Goal: Information Seeking & Learning: Learn about a topic

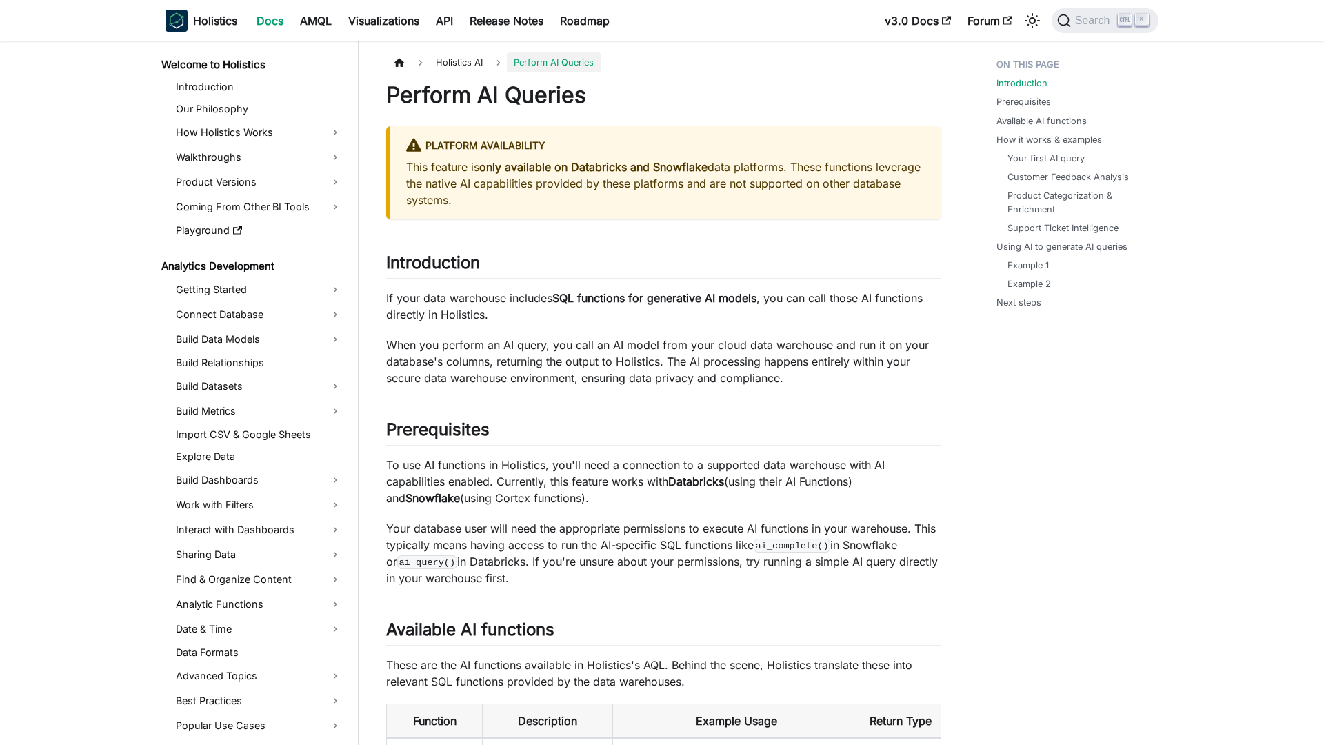
scroll to position [279, 0]
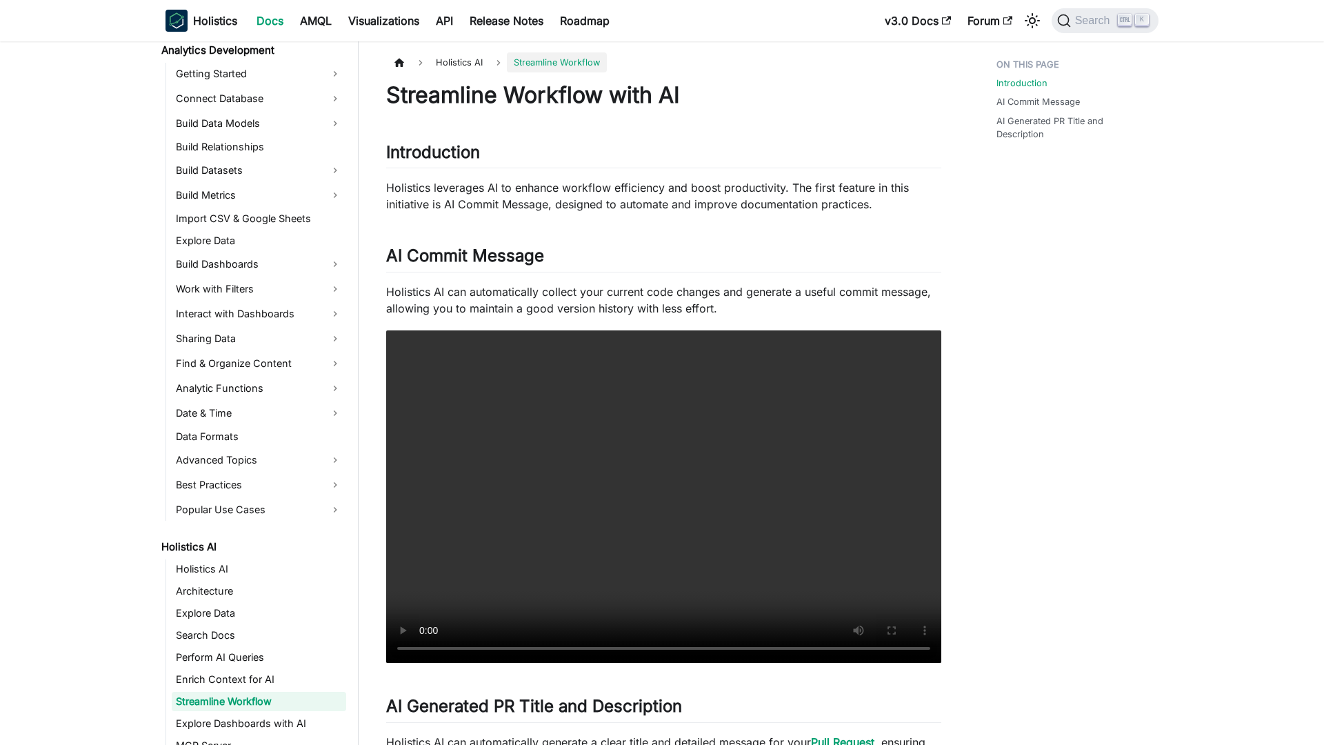
scroll to position [323, 0]
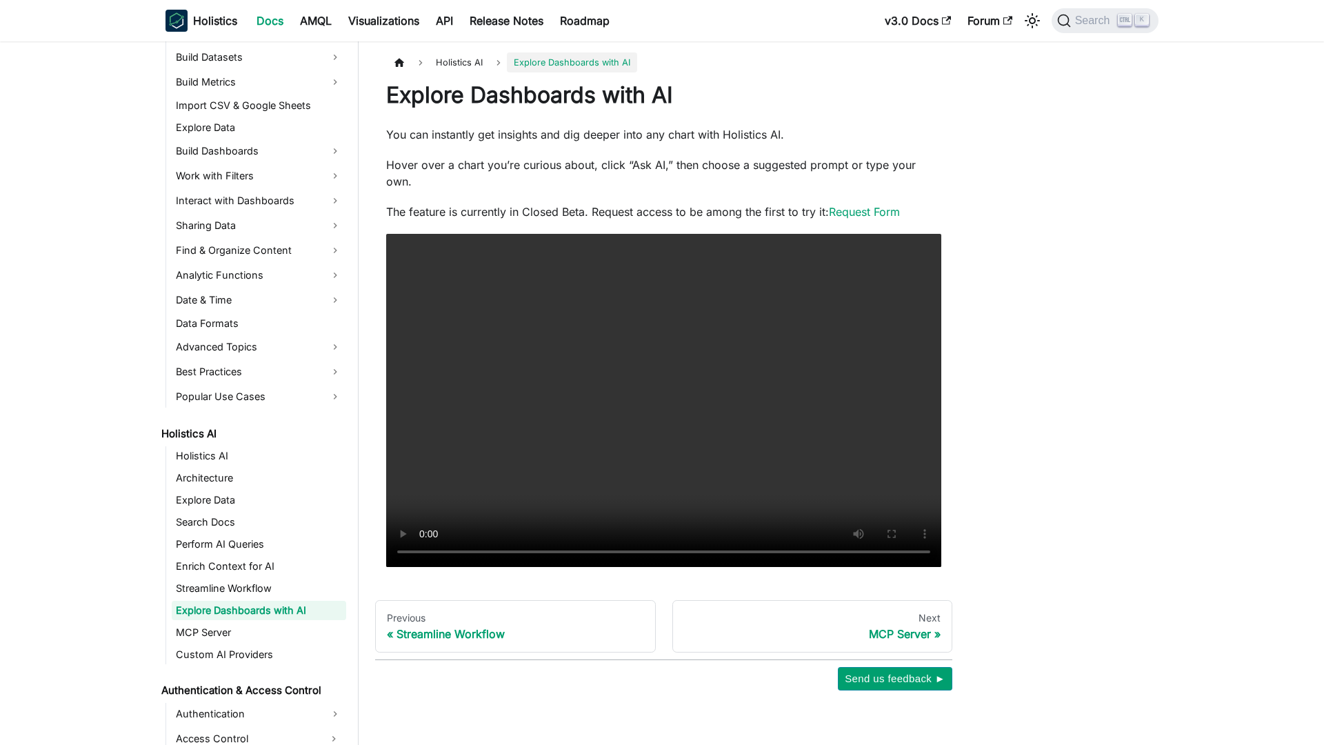
scroll to position [345, 0]
